Goal: Task Accomplishment & Management: Manage account settings

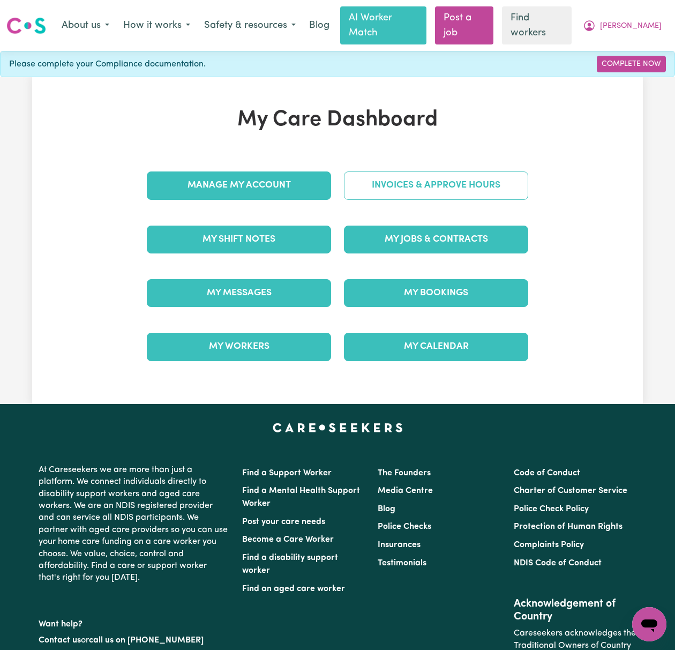
click at [486, 172] on link "Invoices & Approve Hours" at bounding box center [436, 186] width 184 height 28
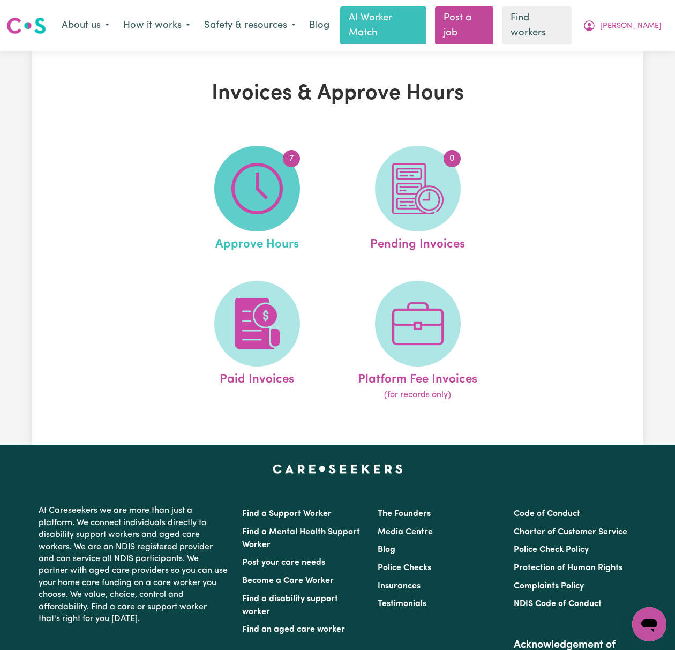
click at [285, 172] on span "7" at bounding box center [257, 189] width 86 height 86
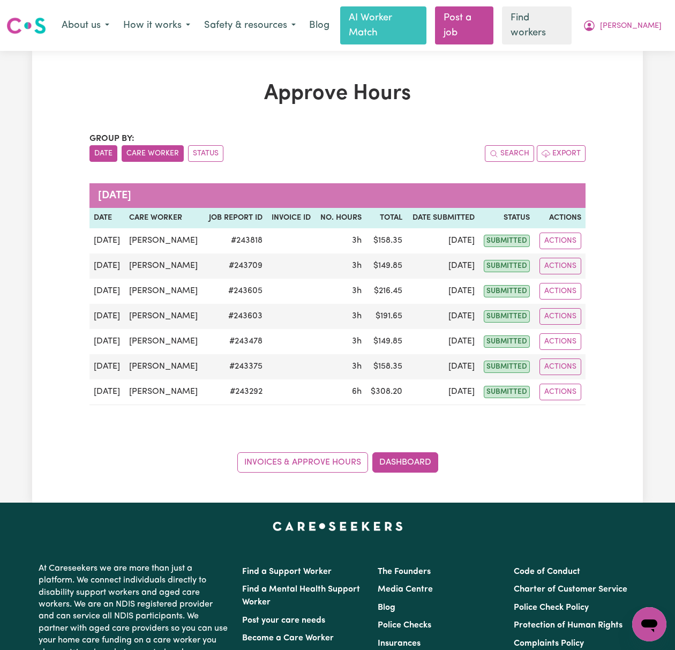
click at [137, 145] on button "Care Worker" at bounding box center [153, 153] width 62 height 17
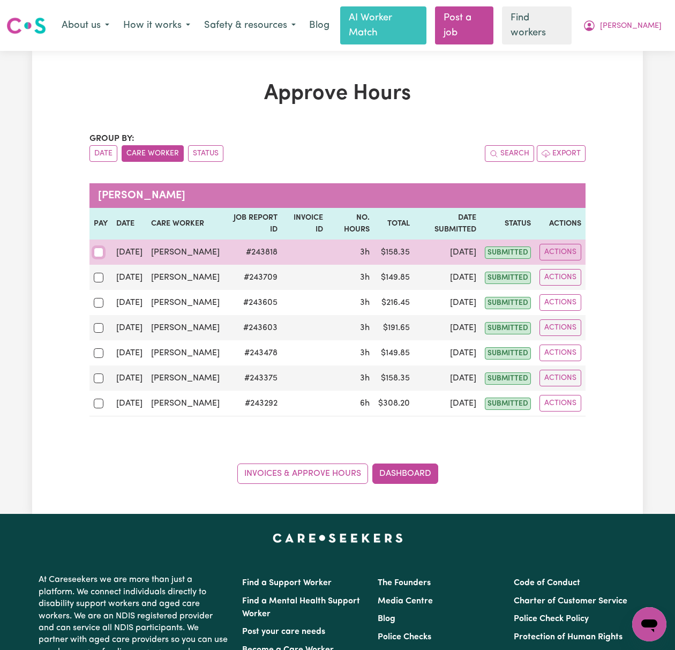
click at [99, 248] on input "checkbox" at bounding box center [99, 253] width 10 height 10
checkbox input "true"
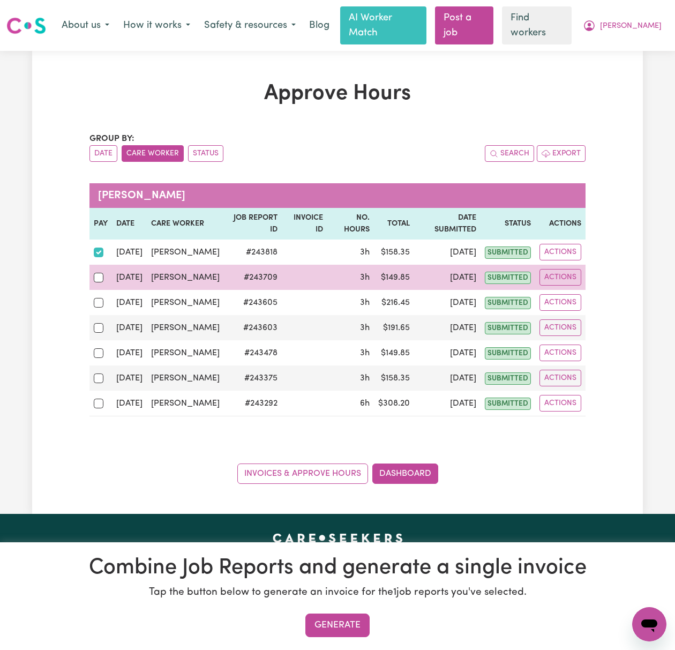
click at [93, 286] on td at bounding box center [101, 277] width 23 height 25
click at [95, 277] on input "checkbox" at bounding box center [99, 278] width 10 height 10
checkbox input "true"
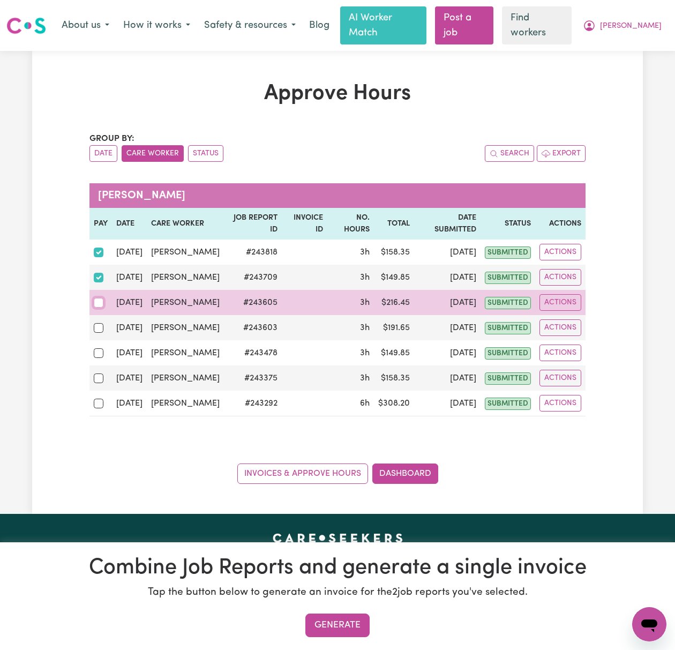
click at [96, 308] on input "checkbox" at bounding box center [99, 303] width 10 height 10
checkbox input "true"
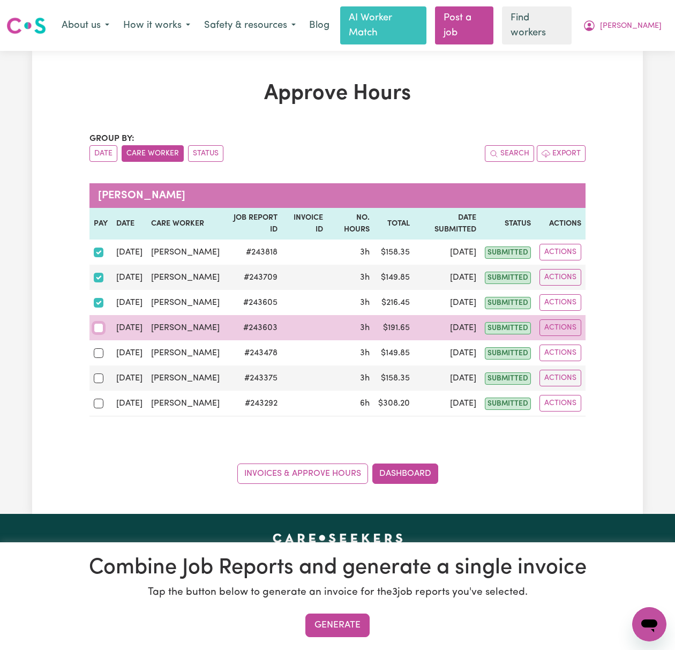
click at [95, 333] on input "checkbox" at bounding box center [99, 328] width 10 height 10
checkbox input "true"
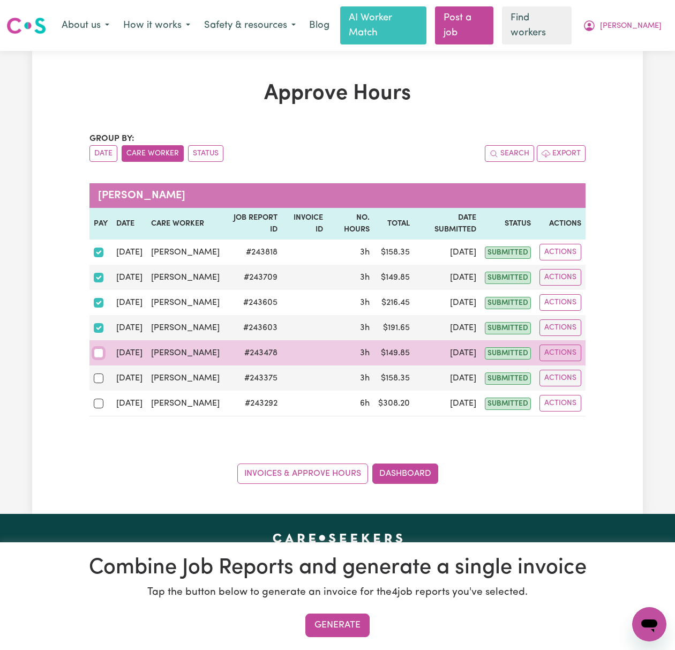
click at [97, 358] on input "checkbox" at bounding box center [99, 353] width 10 height 10
checkbox input "true"
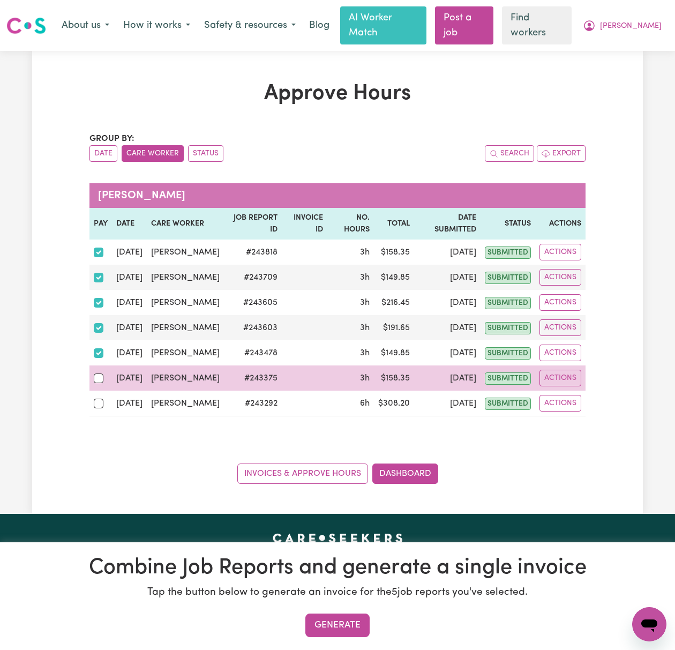
click at [97, 385] on div at bounding box center [101, 378] width 14 height 14
click at [97, 383] on input "checkbox" at bounding box center [99, 379] width 10 height 10
checkbox input "true"
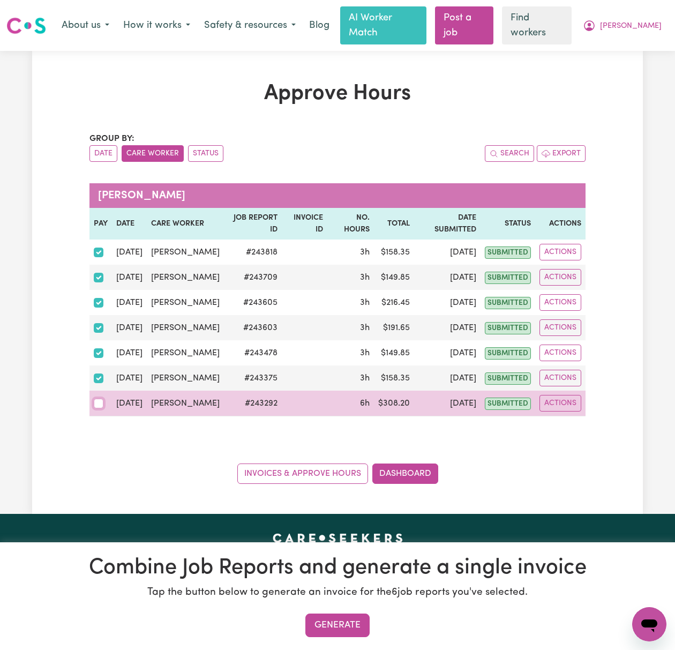
click at [102, 408] on input "checkbox" at bounding box center [99, 404] width 10 height 10
checkbox input "true"
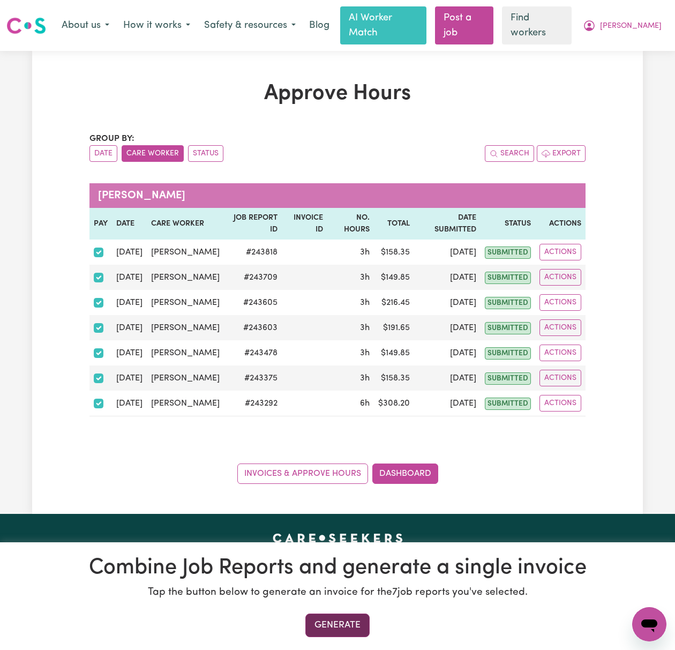
click at [346, 619] on button "Generate" at bounding box center [338, 626] width 64 height 24
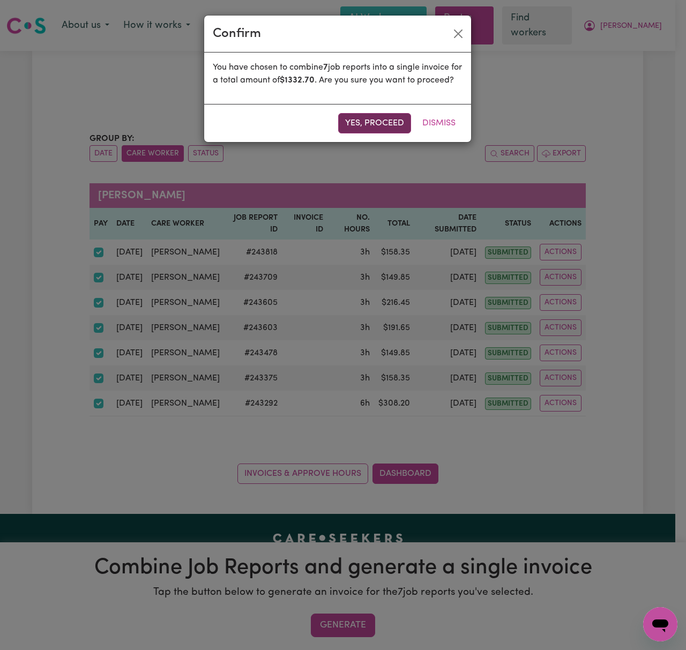
click at [387, 133] on button "Yes, proceed" at bounding box center [374, 123] width 73 height 20
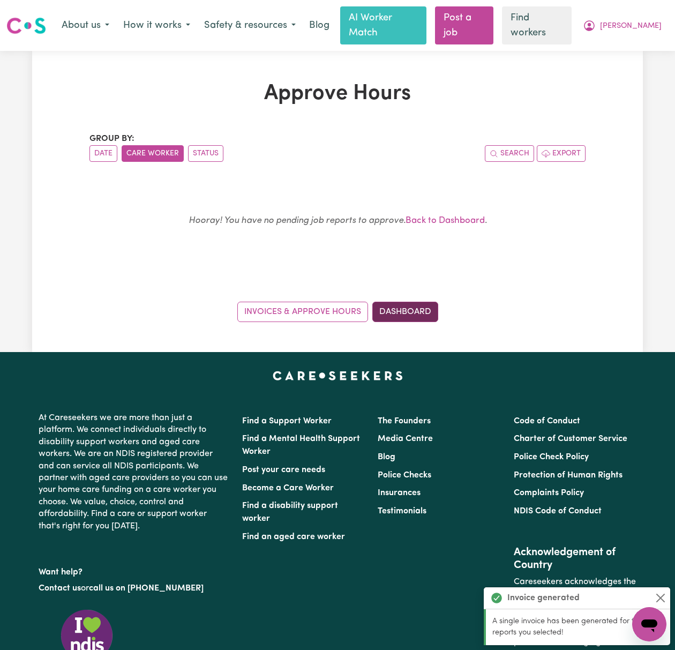
click at [400, 302] on link "Dashboard" at bounding box center [406, 312] width 66 height 20
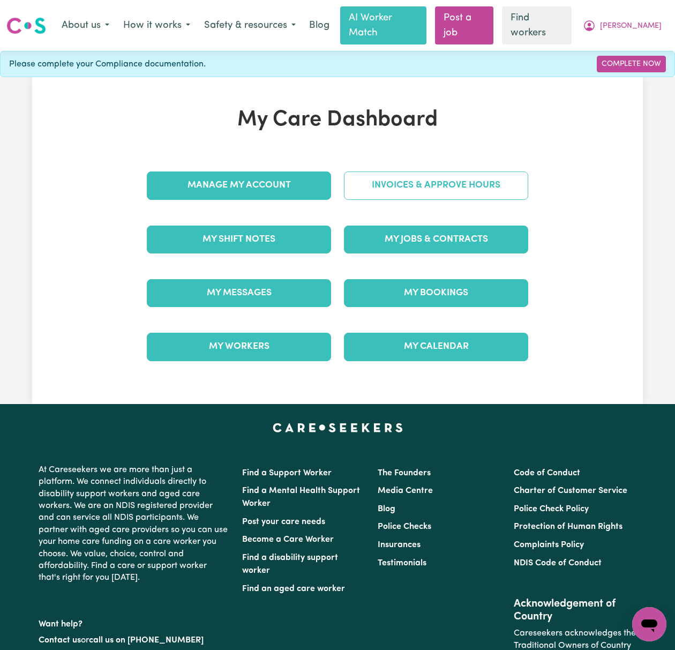
click at [444, 176] on link "Invoices & Approve Hours" at bounding box center [436, 186] width 184 height 28
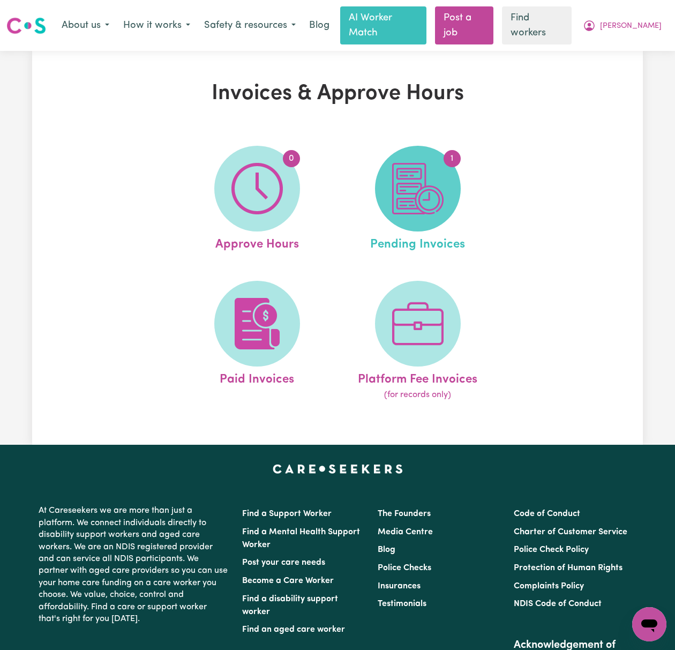
click at [418, 179] on img at bounding box center [417, 188] width 51 height 51
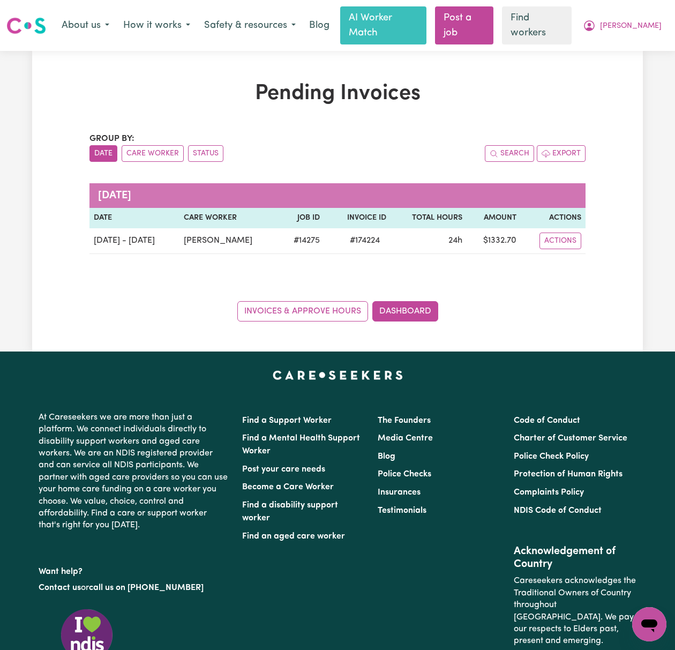
click at [236, 132] on div "Group by: Date Care Worker Status" at bounding box center [214, 146] width 248 height 29
click at [285, 264] on div "Group by: Date Care Worker Status Search Export [DATE] Date Care Worker Job ID …" at bounding box center [338, 226] width 496 height 189
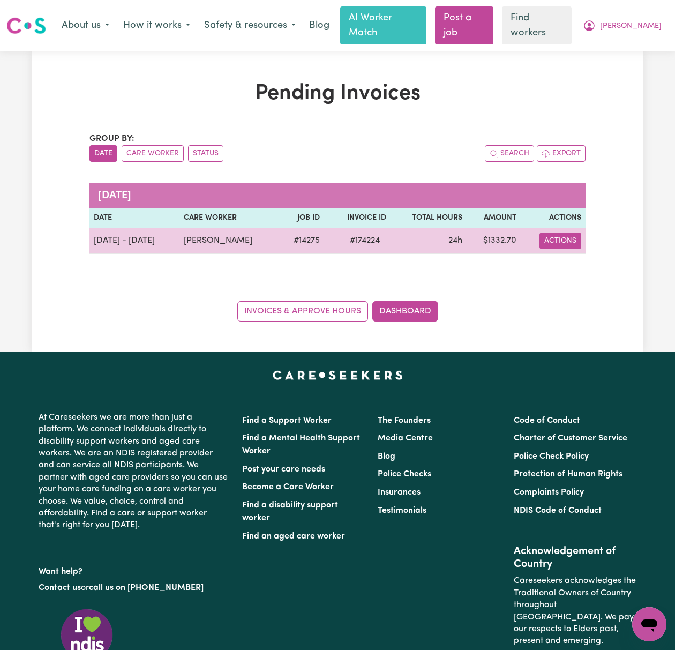
click at [553, 233] on button "Actions" at bounding box center [561, 241] width 42 height 17
click at [592, 255] on link "Download Invoice" at bounding box center [588, 265] width 98 height 21
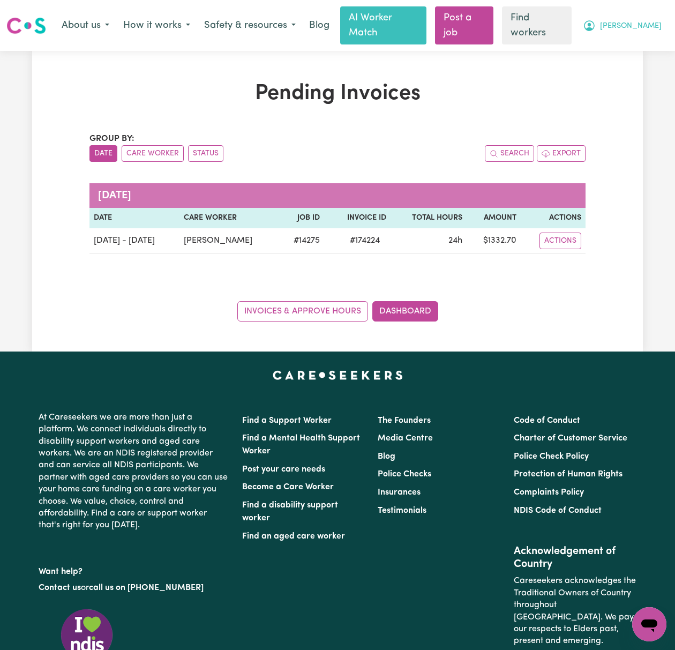
click at [635, 20] on button "[PERSON_NAME]" at bounding box center [622, 25] width 93 height 23
click at [630, 42] on link "My Dashboard" at bounding box center [626, 48] width 85 height 20
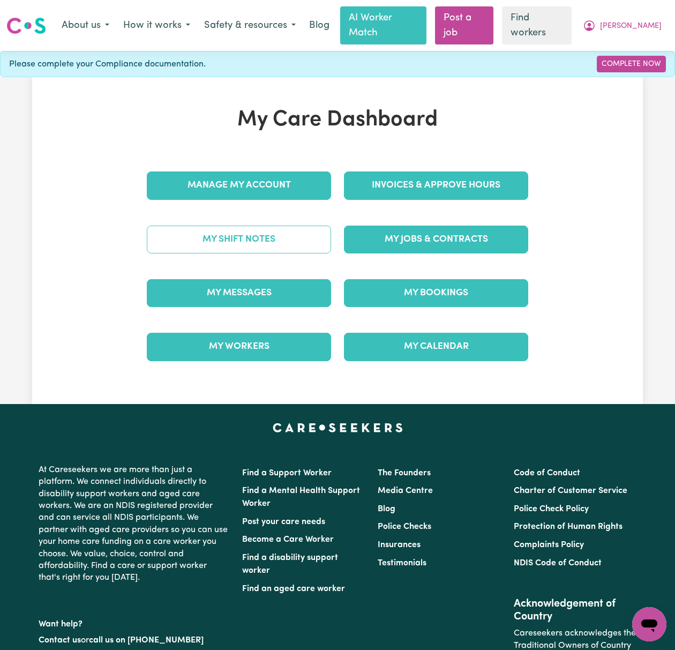
click at [261, 234] on link "My Shift Notes" at bounding box center [239, 240] width 184 height 28
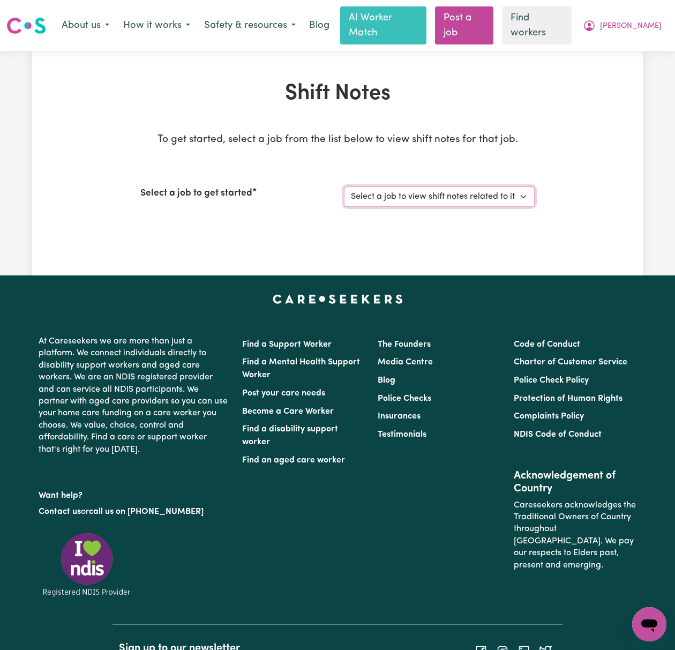
click at [528, 187] on select "Select a job to view shift notes related to it... [DEMOGRAPHIC_DATA] Support Wo…" at bounding box center [439, 197] width 191 height 20
select select "14275"
click at [344, 187] on select "Select a job to view shift notes related to it... [DEMOGRAPHIC_DATA] Support Wo…" at bounding box center [439, 197] width 191 height 20
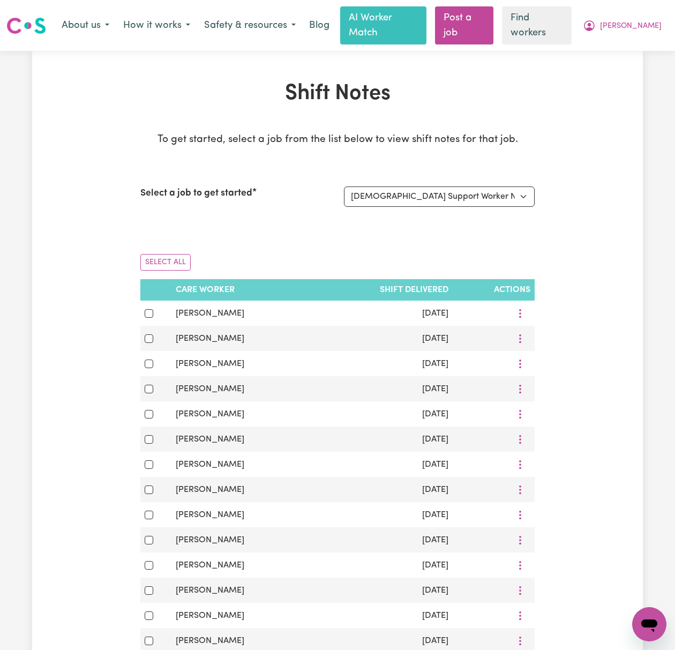
click at [33, 291] on div "Shift Notes To get started, select a job from the list below to view shift note…" at bounding box center [337, 535] width 611 height 909
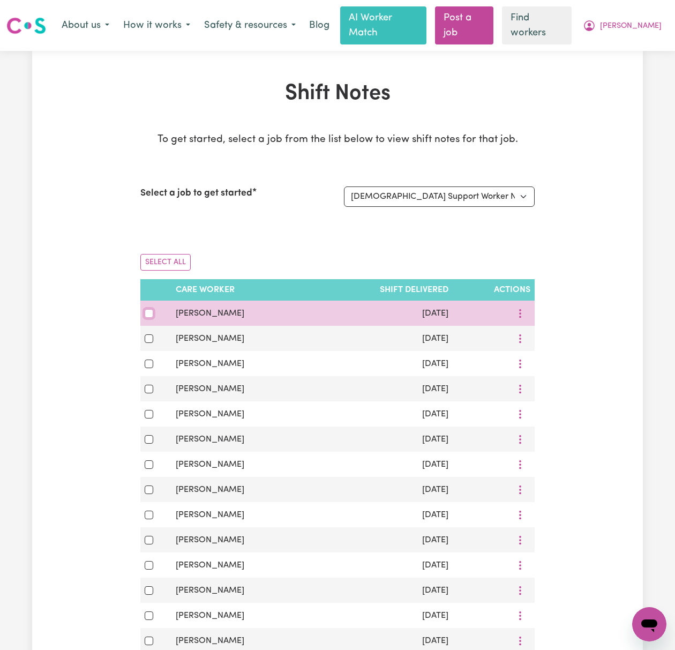
click at [148, 309] on input "checkbox" at bounding box center [149, 313] width 9 height 9
checkbox input "true"
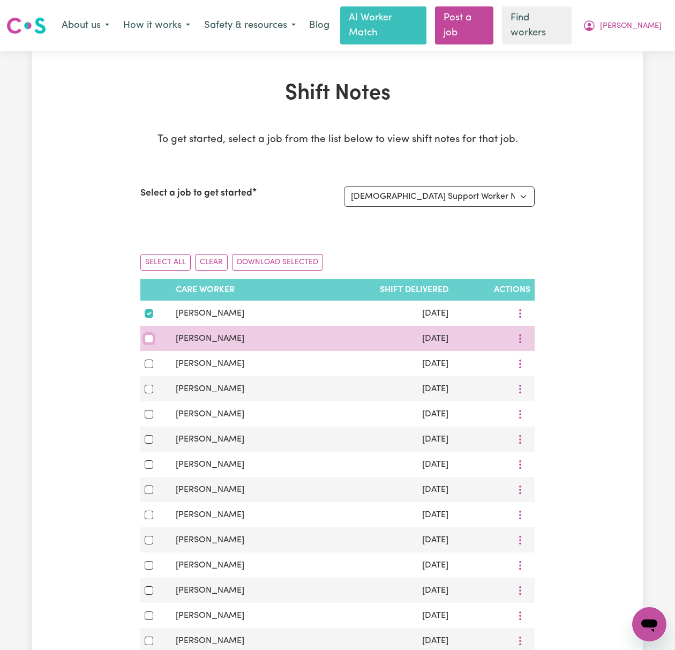
click at [151, 332] on div at bounding box center [156, 338] width 23 height 13
click at [153, 334] on input "checkbox" at bounding box center [149, 338] width 9 height 9
checkbox input "true"
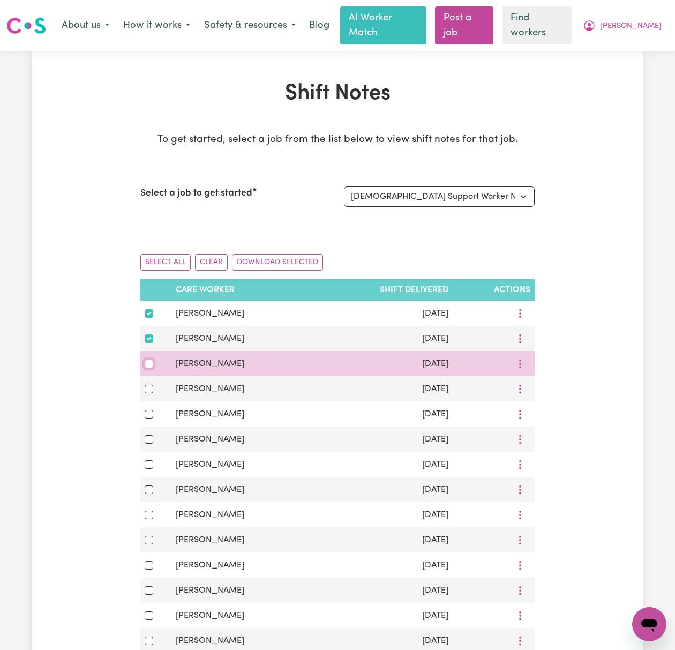
click at [148, 360] on input "checkbox" at bounding box center [149, 364] width 9 height 9
checkbox input "true"
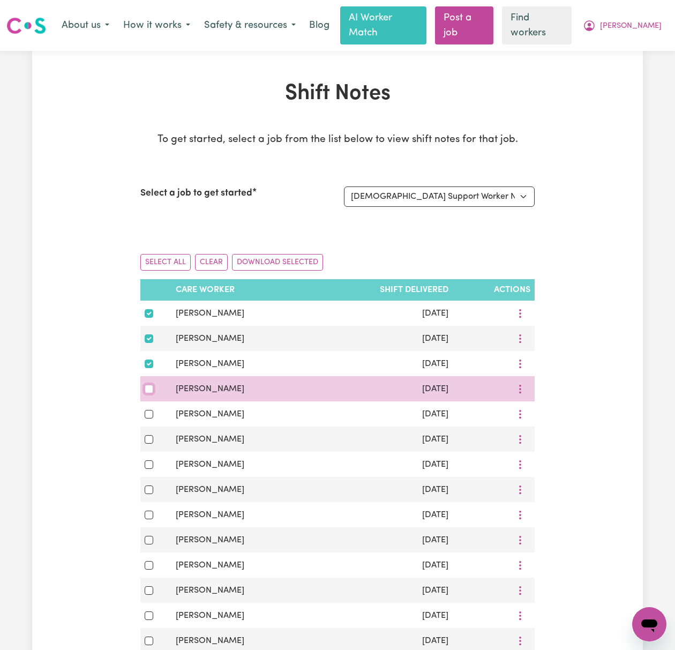
click at [145, 385] on input "checkbox" at bounding box center [149, 389] width 9 height 9
checkbox input "true"
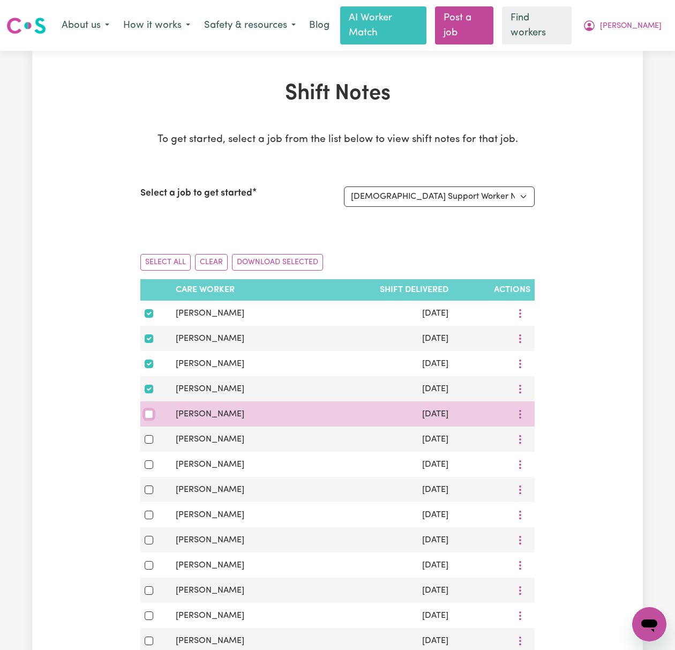
click at [147, 410] on input "checkbox" at bounding box center [149, 414] width 9 height 9
checkbox input "true"
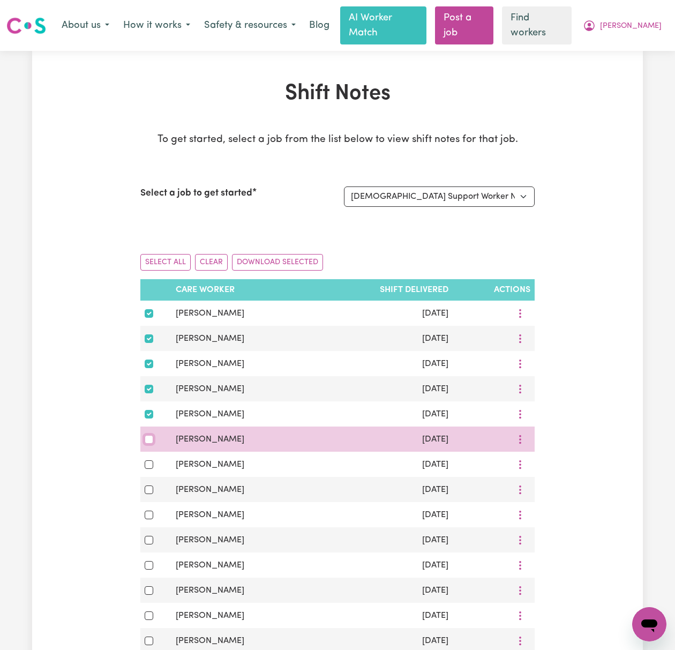
click at [148, 435] on input "checkbox" at bounding box center [149, 439] width 9 height 9
checkbox input "true"
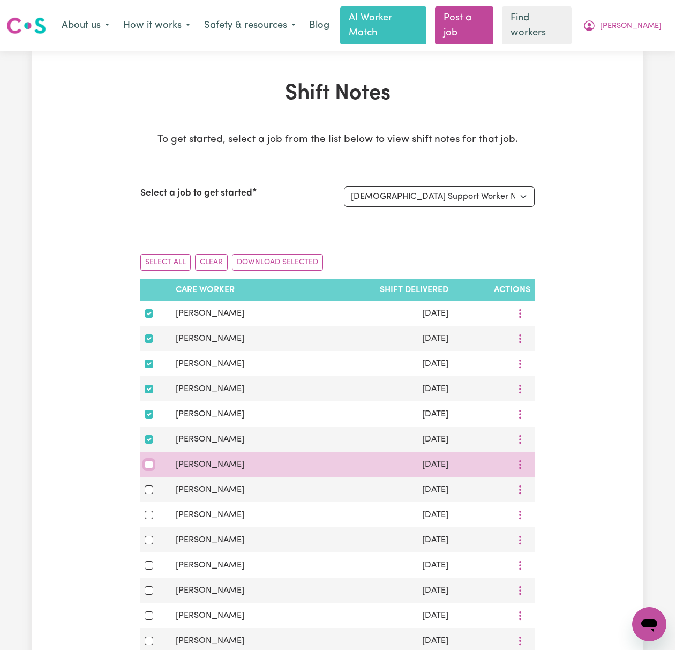
drag, startPoint x: 152, startPoint y: 457, endPoint x: 173, endPoint y: 453, distance: 20.6
click at [152, 460] on input "checkbox" at bounding box center [149, 464] width 9 height 9
checkbox input "true"
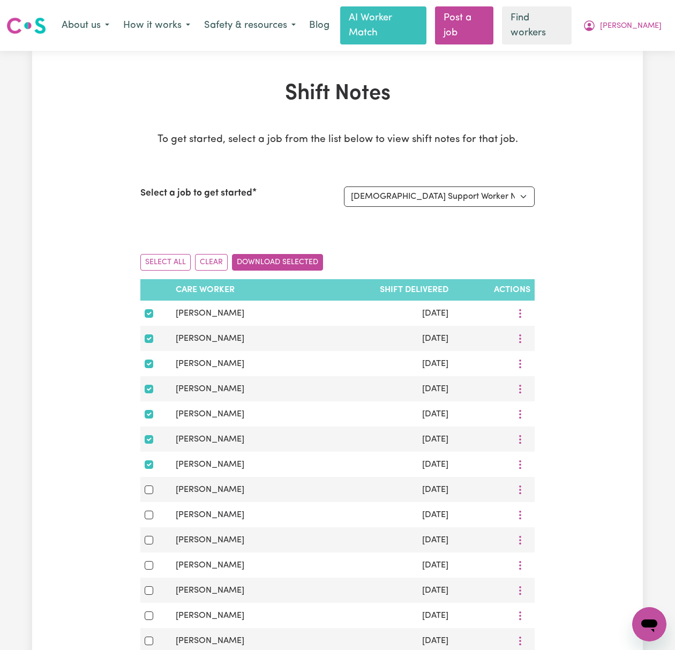
click at [281, 254] on button "Download Selected" at bounding box center [277, 262] width 91 height 17
click at [648, 20] on span "[PERSON_NAME]" at bounding box center [631, 26] width 62 height 12
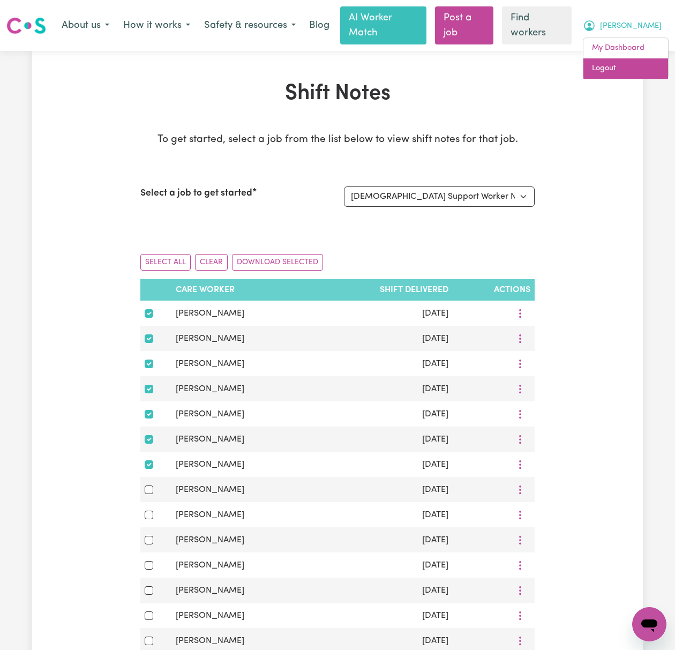
click at [640, 70] on link "Logout" at bounding box center [626, 68] width 85 height 20
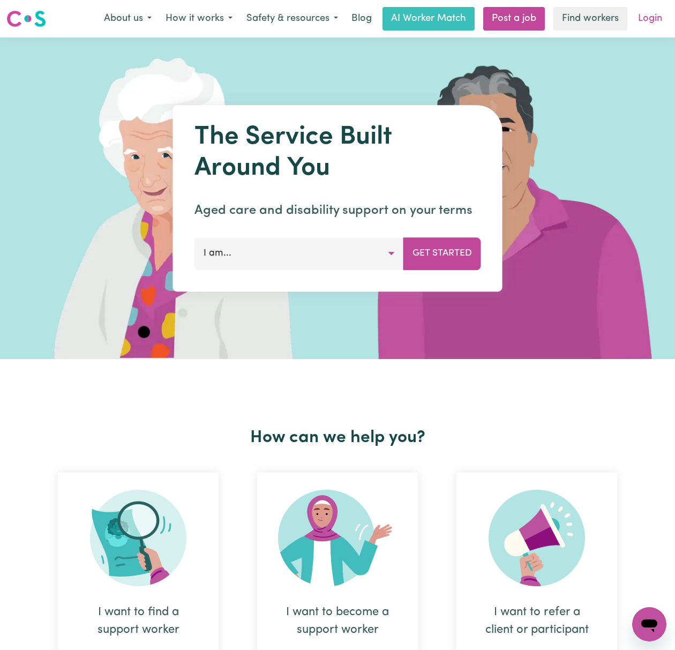
click at [657, 18] on link "Login" at bounding box center [650, 19] width 37 height 24
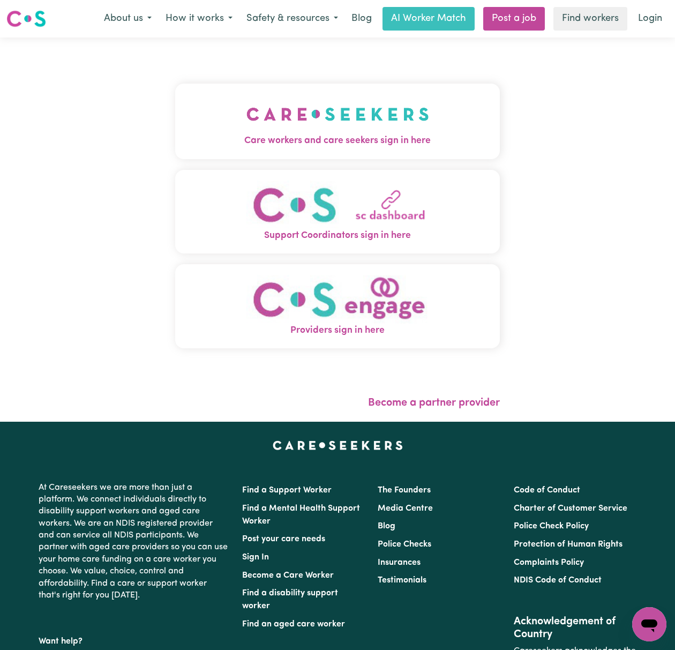
click at [331, 110] on img "Care workers and care seekers sign in here" at bounding box center [338, 114] width 183 height 40
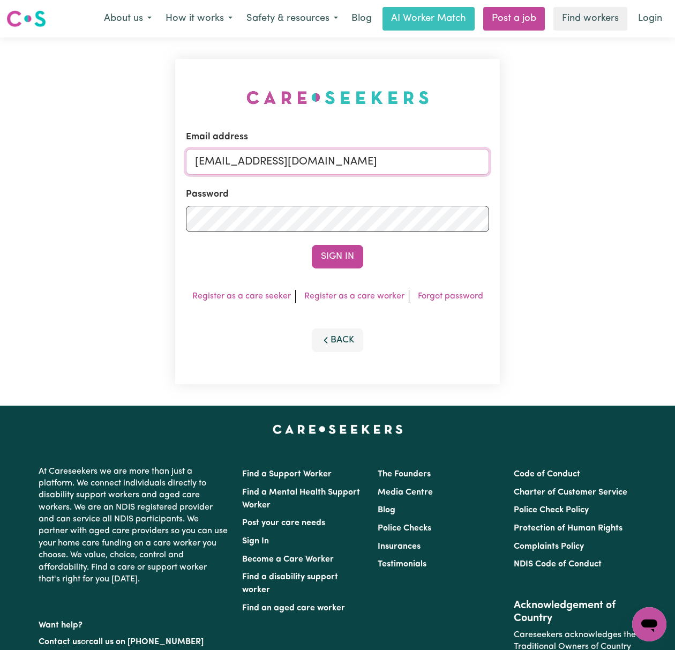
click at [232, 159] on input "[EMAIL_ADDRESS][DOMAIN_NAME]" at bounding box center [337, 162] width 303 height 26
drag, startPoint x: 249, startPoint y: 157, endPoint x: 581, endPoint y: 148, distance: 332.4
click at [581, 148] on div "Email address [EMAIL_ADDRESS][DOMAIN_NAME] Password Sign In Register as a care …" at bounding box center [337, 222] width 675 height 368
type input "[EMAIL_ADDRESS][DOMAIN_NAME]"
click at [312, 245] on button "Sign In" at bounding box center [337, 257] width 51 height 24
